Goal: Information Seeking & Learning: Learn about a topic

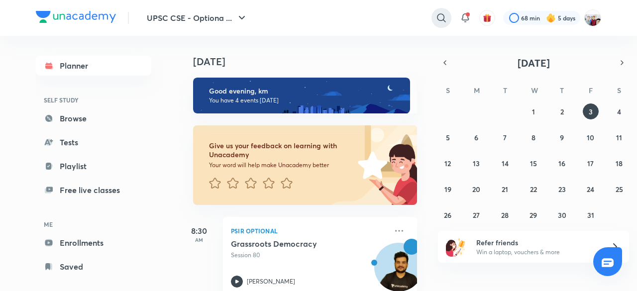
click at [440, 18] on icon at bounding box center [441, 18] width 12 height 12
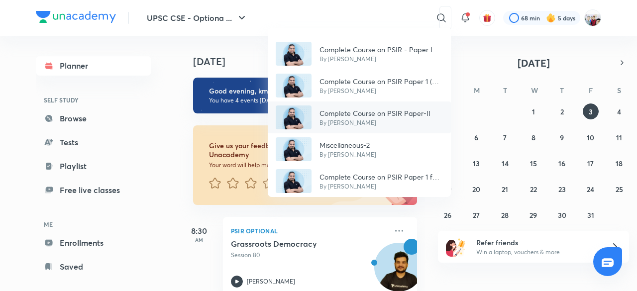
click at [368, 108] on p "Complete Course on PSIR Paper-II" at bounding box center [374, 113] width 111 height 10
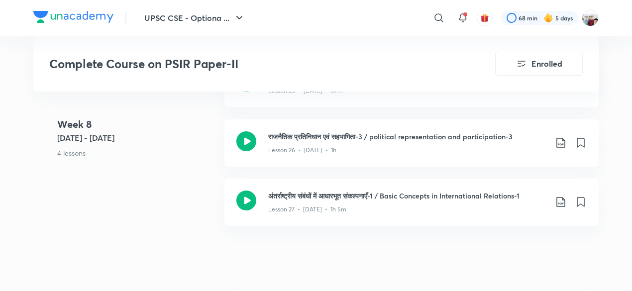
scroll to position [2248, 0]
click at [560, 141] on icon at bounding box center [560, 142] width 12 height 12
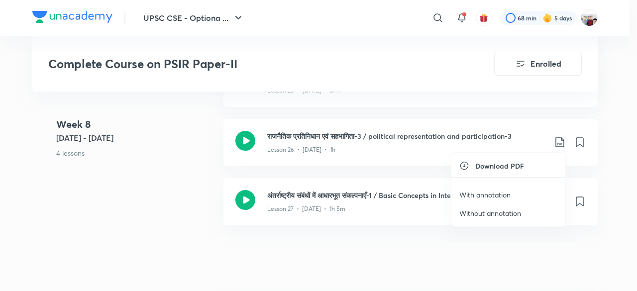
click at [509, 193] on p "With annotation" at bounding box center [484, 194] width 51 height 10
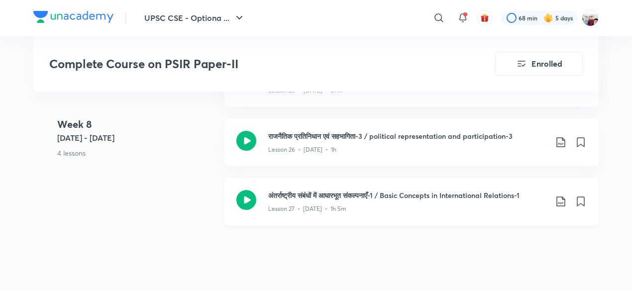
click at [509, 193] on h3 "अंतर्राष्ट्रीय संबंधों में आधारभूत संकल्पनाएँ-1 / Basic Concepts in Internation…" at bounding box center [407, 195] width 278 height 10
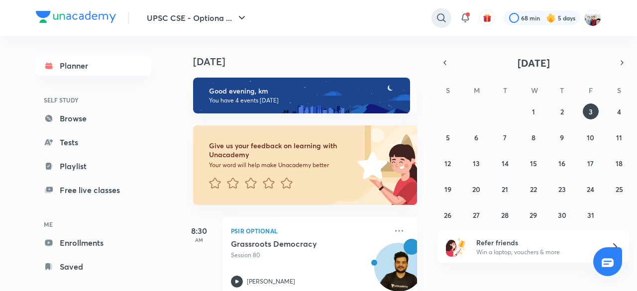
click at [440, 17] on icon at bounding box center [441, 18] width 12 height 12
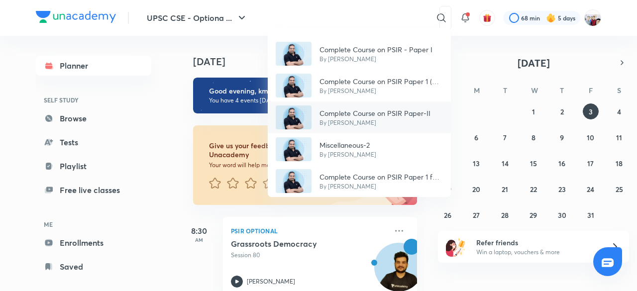
click at [382, 115] on p "Complete Course on PSIR Paper-II" at bounding box center [374, 113] width 111 height 10
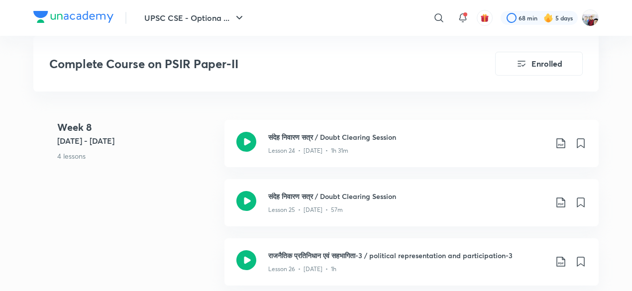
scroll to position [2148, 0]
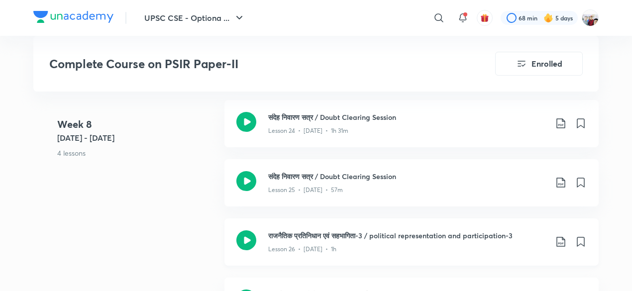
click at [561, 240] on icon at bounding box center [560, 242] width 12 height 12
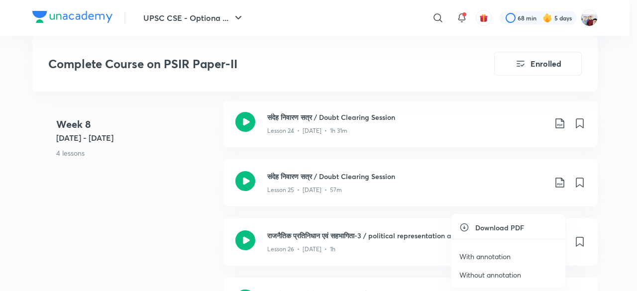
click at [496, 257] on p "With annotation" at bounding box center [484, 256] width 51 height 10
